Goal: Check status: Check status

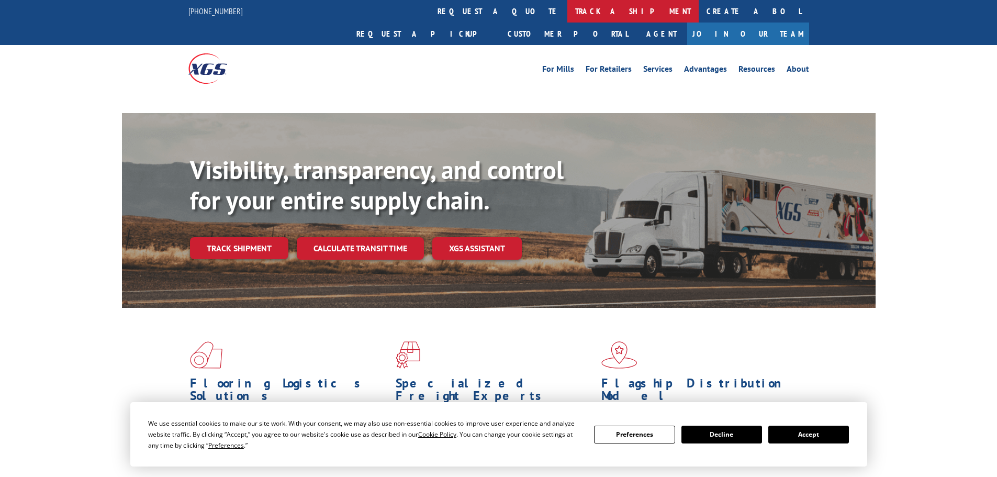
click at [568, 15] on link "track a shipment" at bounding box center [633, 11] width 131 height 23
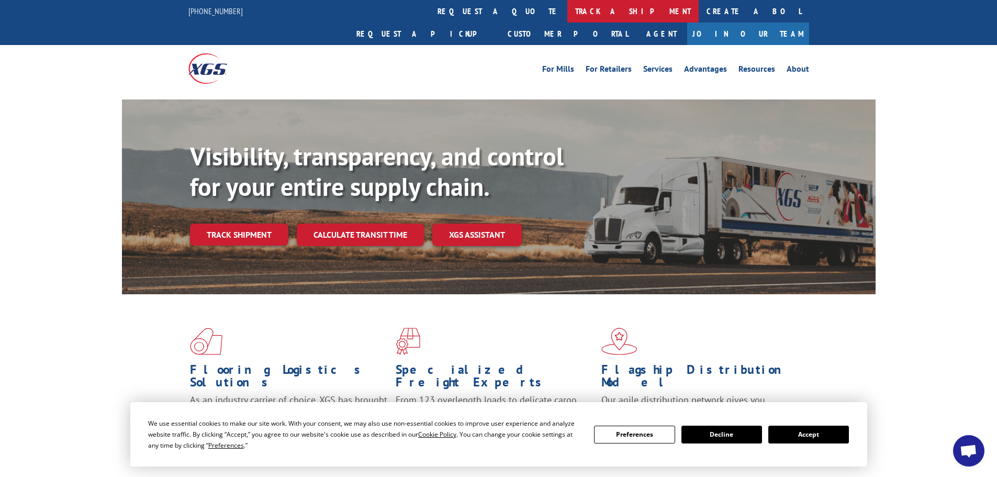
click at [568, 9] on link "track a shipment" at bounding box center [633, 11] width 131 height 23
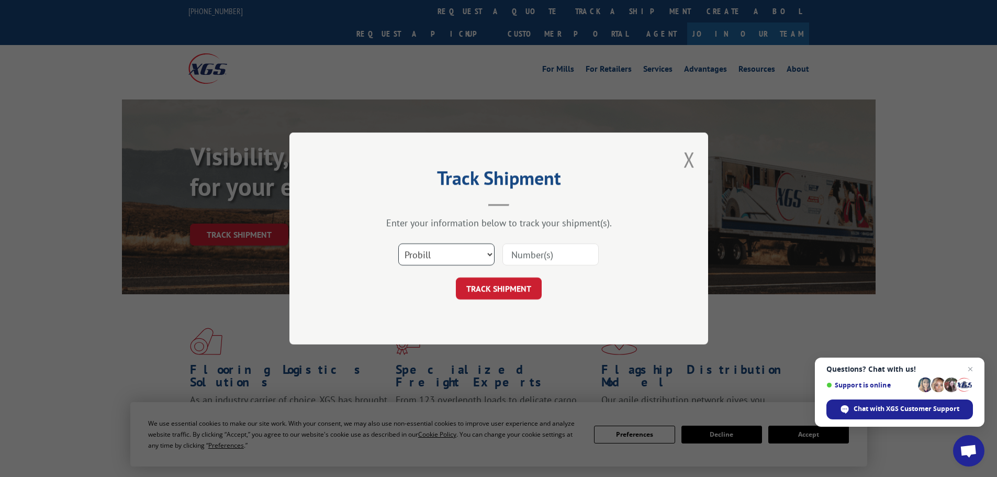
click at [418, 263] on select "Select category... Probill BOL PO" at bounding box center [446, 254] width 96 height 22
select select "po"
click at [398, 243] on select "Select category... Probill BOL PO" at bounding box center [446, 254] width 96 height 22
click at [556, 256] on input at bounding box center [551, 254] width 96 height 22
paste input "01500024"
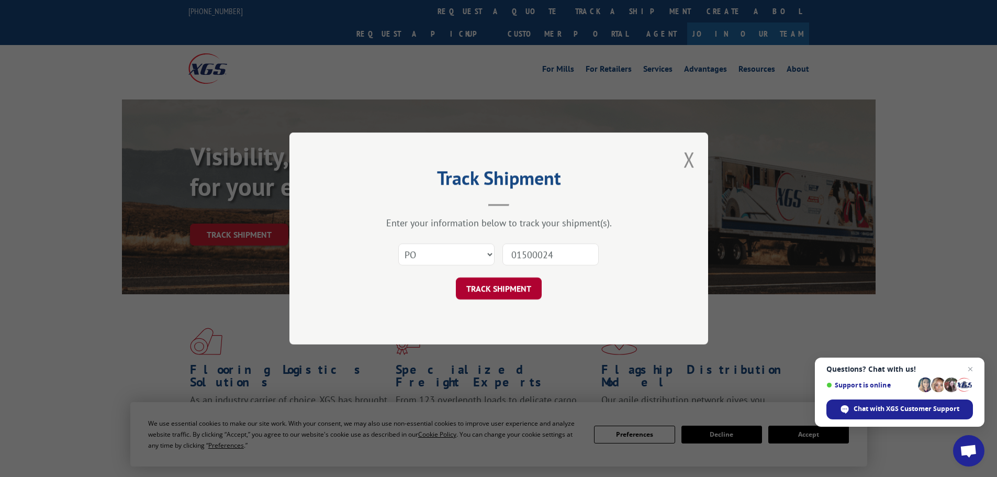
type input "01500024"
click at [509, 290] on button "TRACK SHIPMENT" at bounding box center [499, 289] width 86 height 22
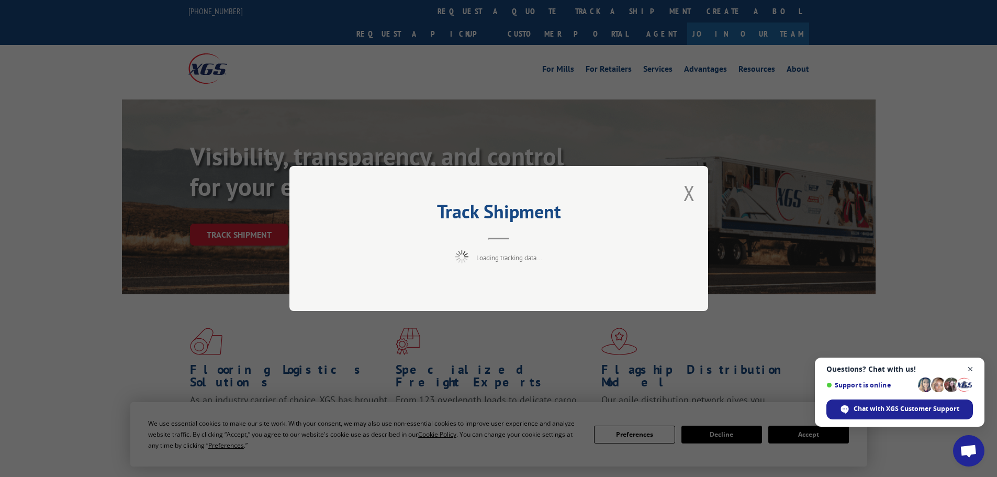
click at [971, 369] on span "Close chat" at bounding box center [970, 369] width 13 height 13
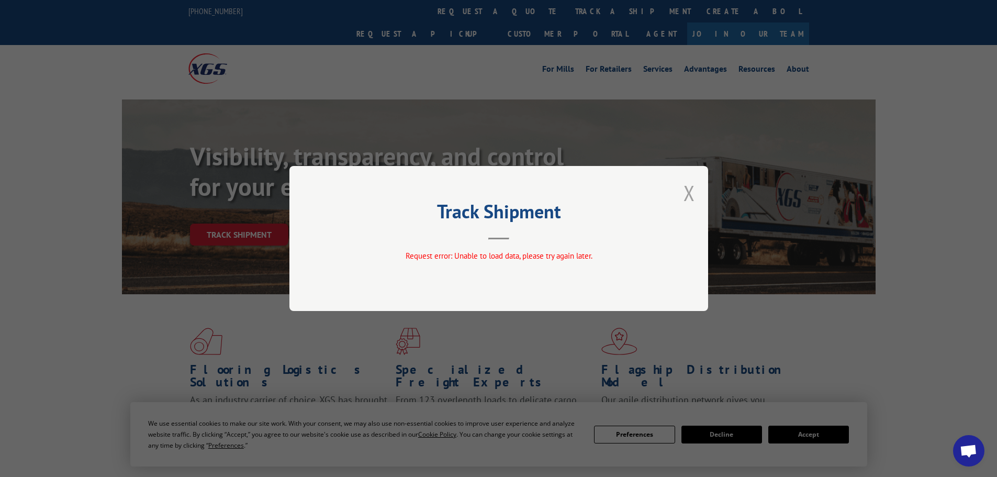
click at [689, 189] on button "Close modal" at bounding box center [690, 193] width 12 height 28
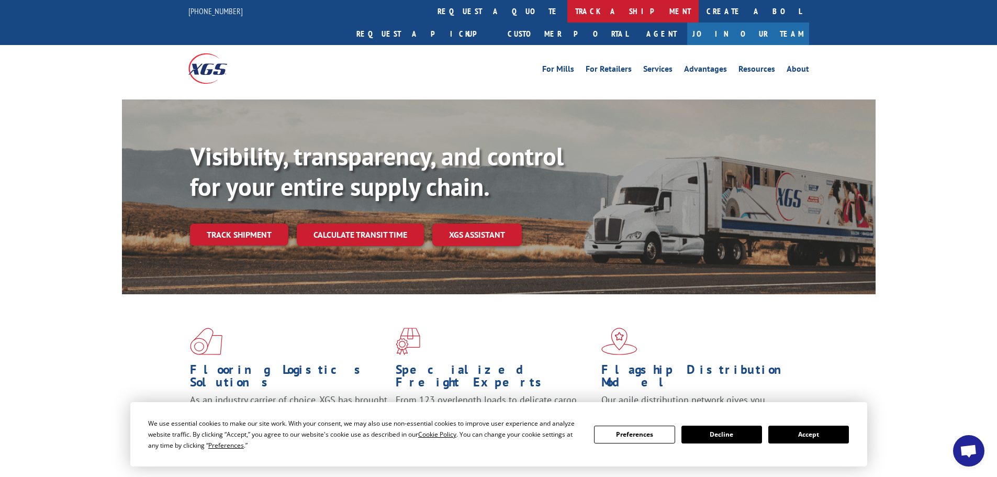
click at [568, 7] on link "track a shipment" at bounding box center [633, 11] width 131 height 23
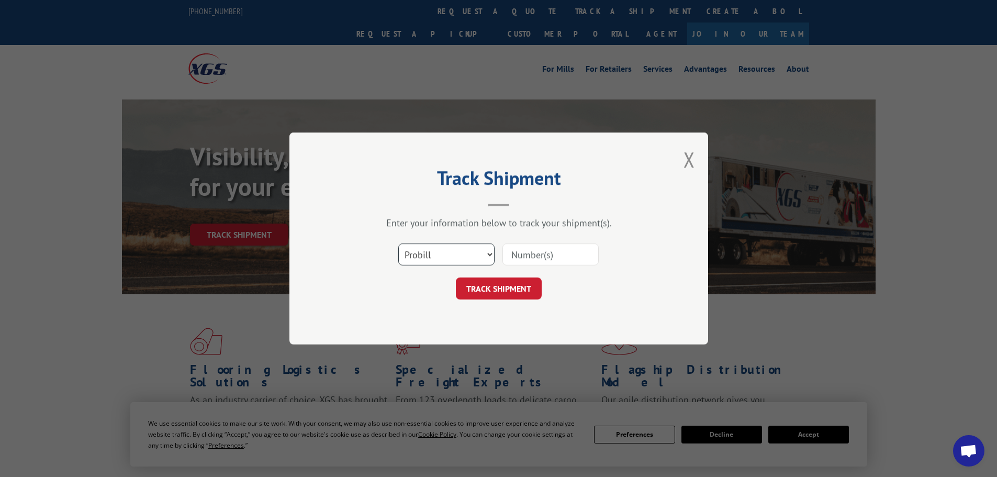
click at [432, 256] on select "Select category... Probill BOL PO" at bounding box center [446, 254] width 96 height 22
click at [398, 243] on select "Select category... Probill BOL PO" at bounding box center [446, 254] width 96 height 22
click at [513, 254] on input at bounding box center [551, 254] width 96 height 22
paste input "16397906"
type input "16397906"
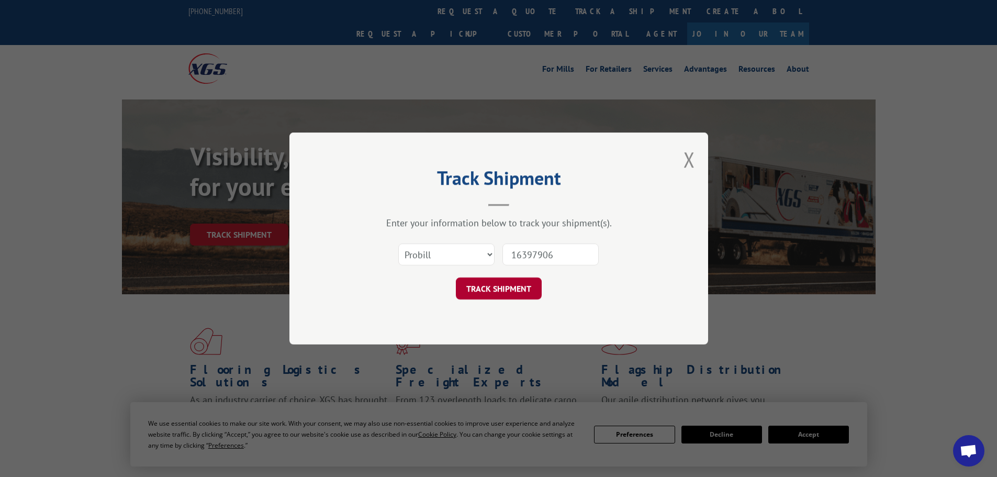
click at [513, 283] on button "TRACK SHIPMENT" at bounding box center [499, 289] width 86 height 22
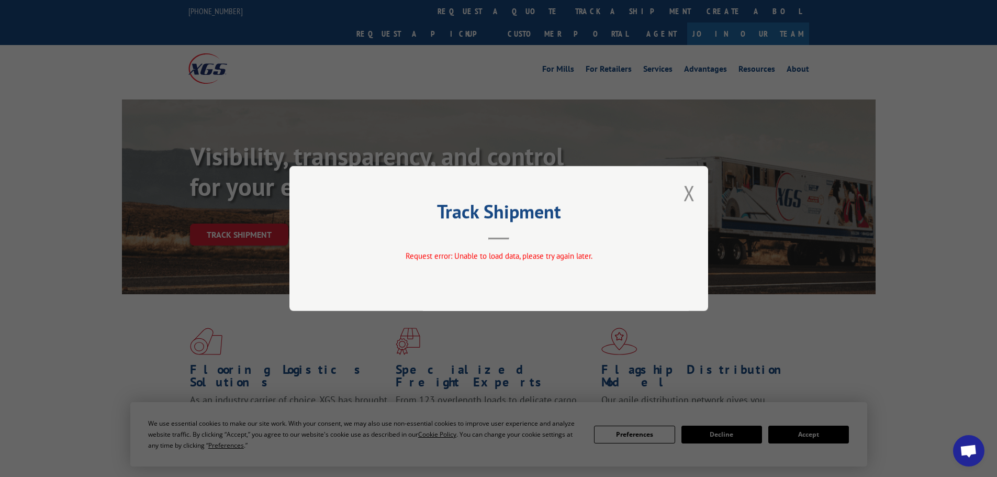
click at [695, 195] on div "Track Shipment Request error: Unable to load data, please try again later." at bounding box center [499, 238] width 419 height 145
click at [696, 191] on div "Track Shipment Request error: Unable to load data, please try again later." at bounding box center [499, 238] width 419 height 145
click at [694, 192] on button "Close modal" at bounding box center [690, 193] width 12 height 28
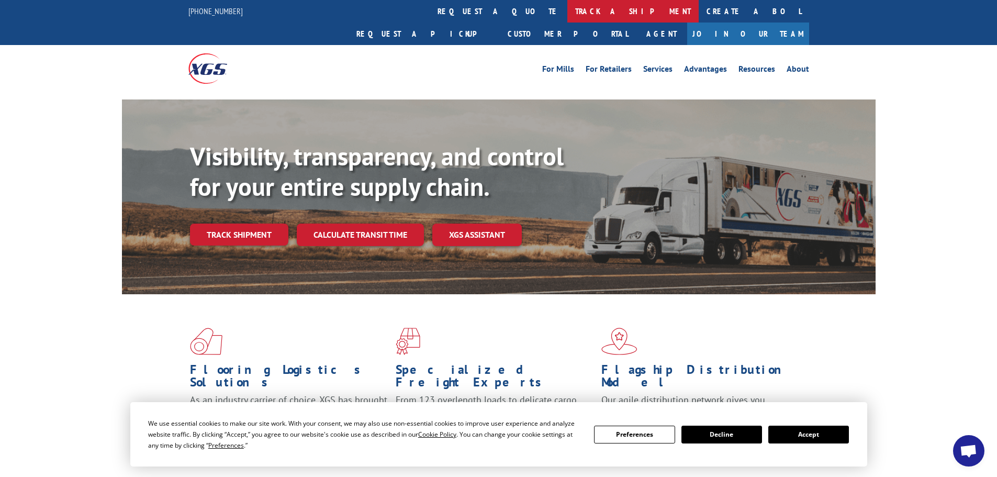
click at [568, 7] on link "track a shipment" at bounding box center [633, 11] width 131 height 23
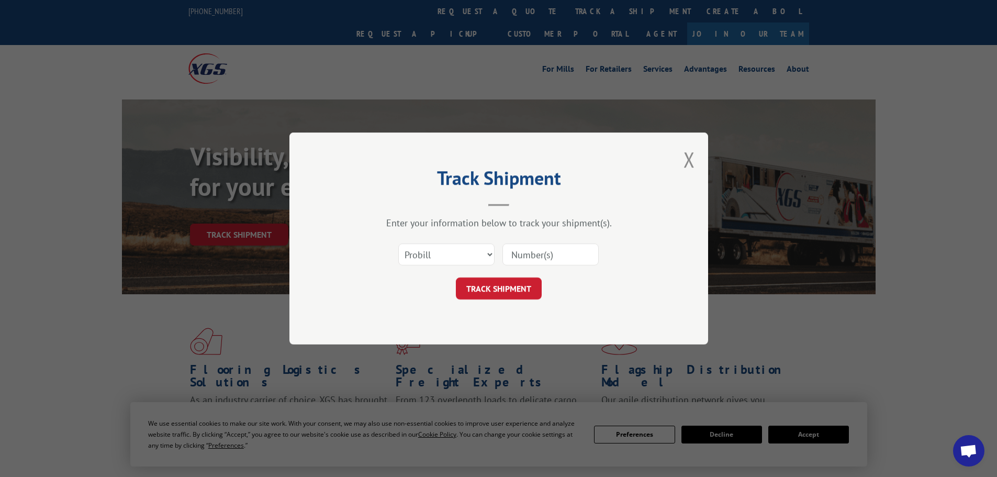
drag, startPoint x: 426, startPoint y: 267, endPoint x: 426, endPoint y: 261, distance: 5.8
click at [426, 264] on div "Select category... Probill BOL PO" at bounding box center [499, 254] width 314 height 35
click at [427, 257] on select "Select category... Probill BOL PO" at bounding box center [446, 254] width 96 height 22
select select "bol"
click at [398, 243] on select "Select category... Probill BOL PO" at bounding box center [446, 254] width 96 height 22
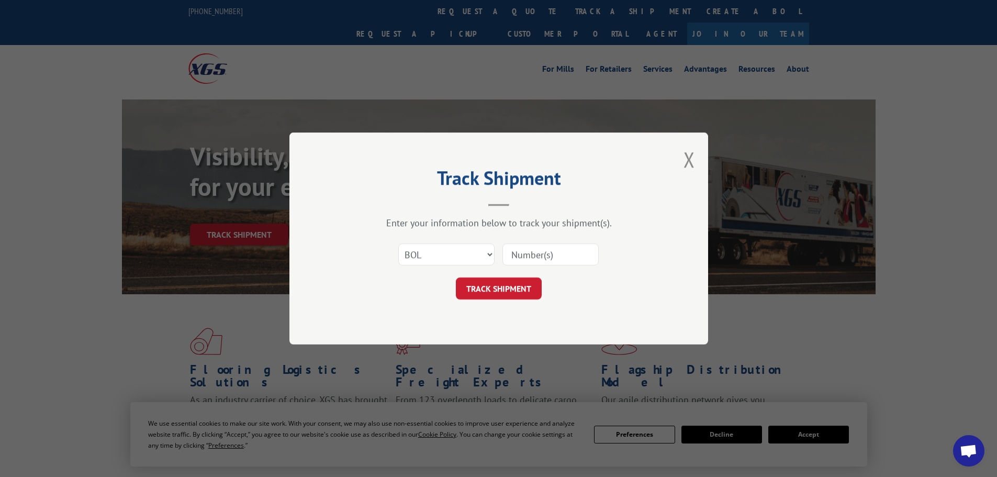
click at [524, 251] on input at bounding box center [551, 254] width 96 height 22
paste input "6042261"
type input "6042261"
click at [513, 290] on button "TRACK SHIPMENT" at bounding box center [499, 289] width 86 height 22
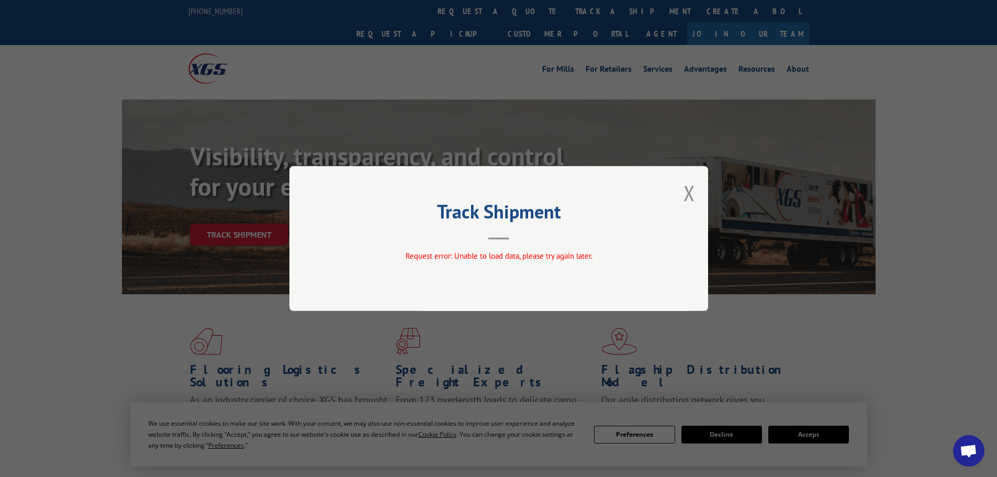
click at [696, 198] on div "Track Shipment Request error: Unable to load data, please try again later." at bounding box center [499, 238] width 419 height 145
click at [694, 197] on button "Close modal" at bounding box center [690, 193] width 12 height 28
